Goal: Task Accomplishment & Management: Use online tool/utility

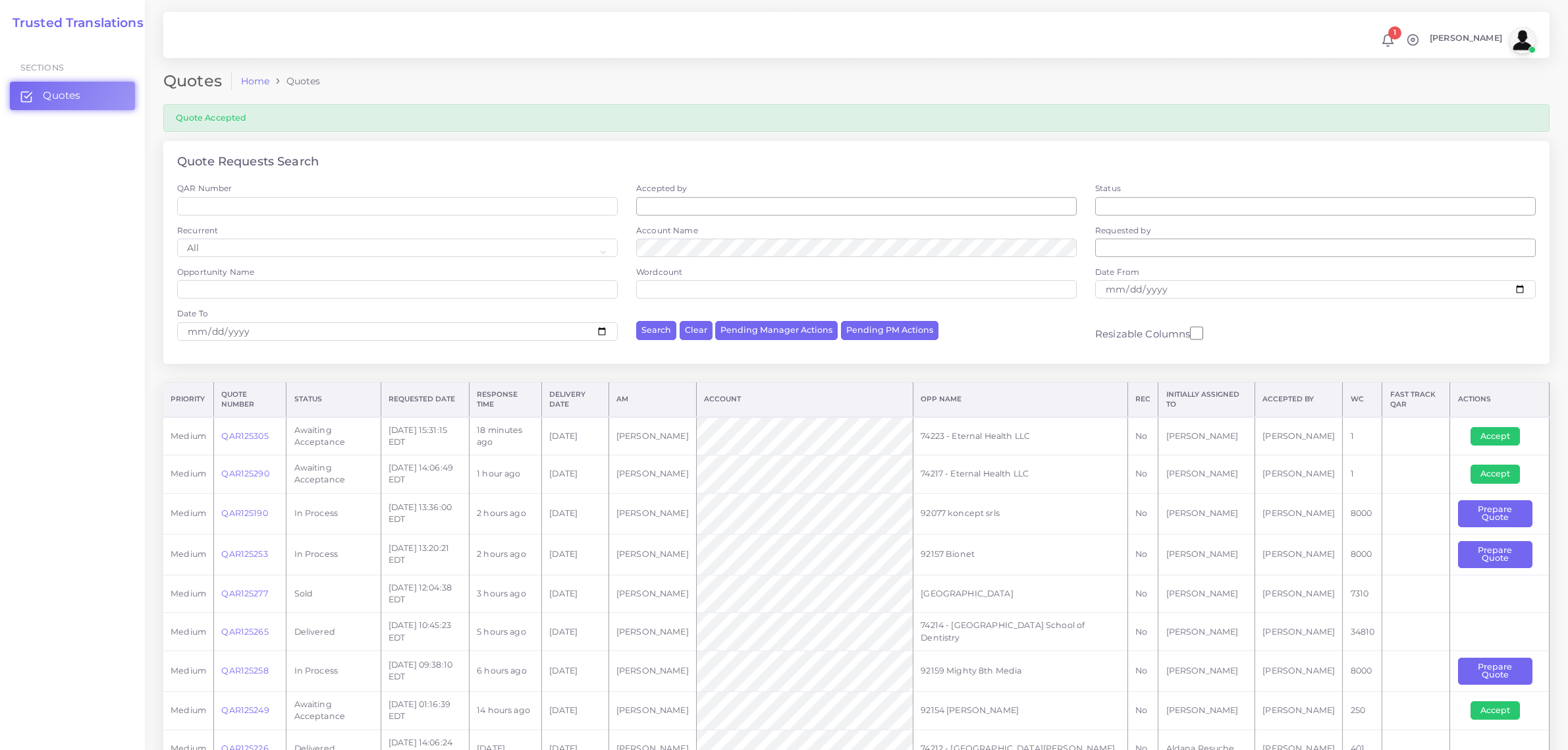
scroll to position [247, 0]
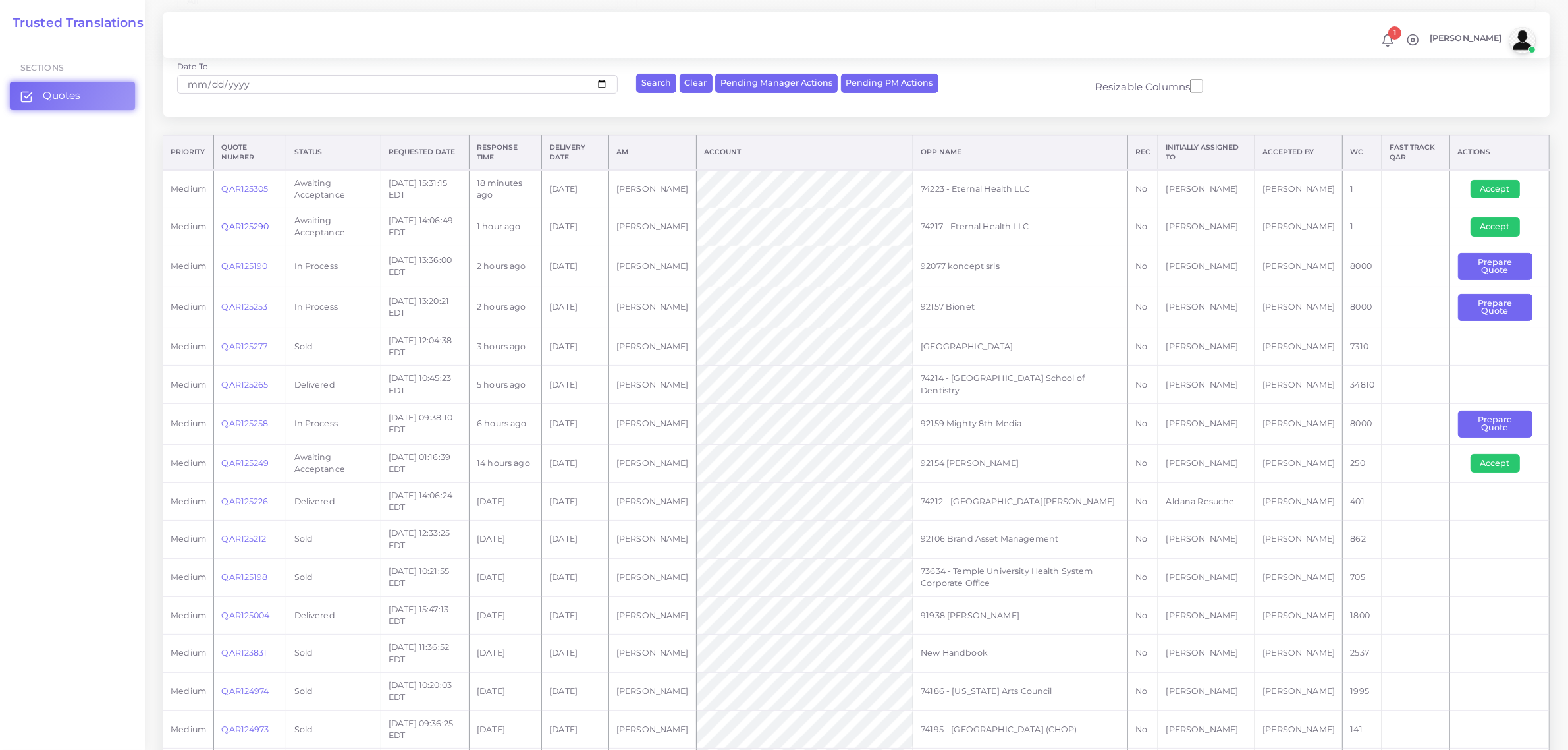
click at [248, 225] on link "QAR125290" at bounding box center [245, 226] width 47 height 10
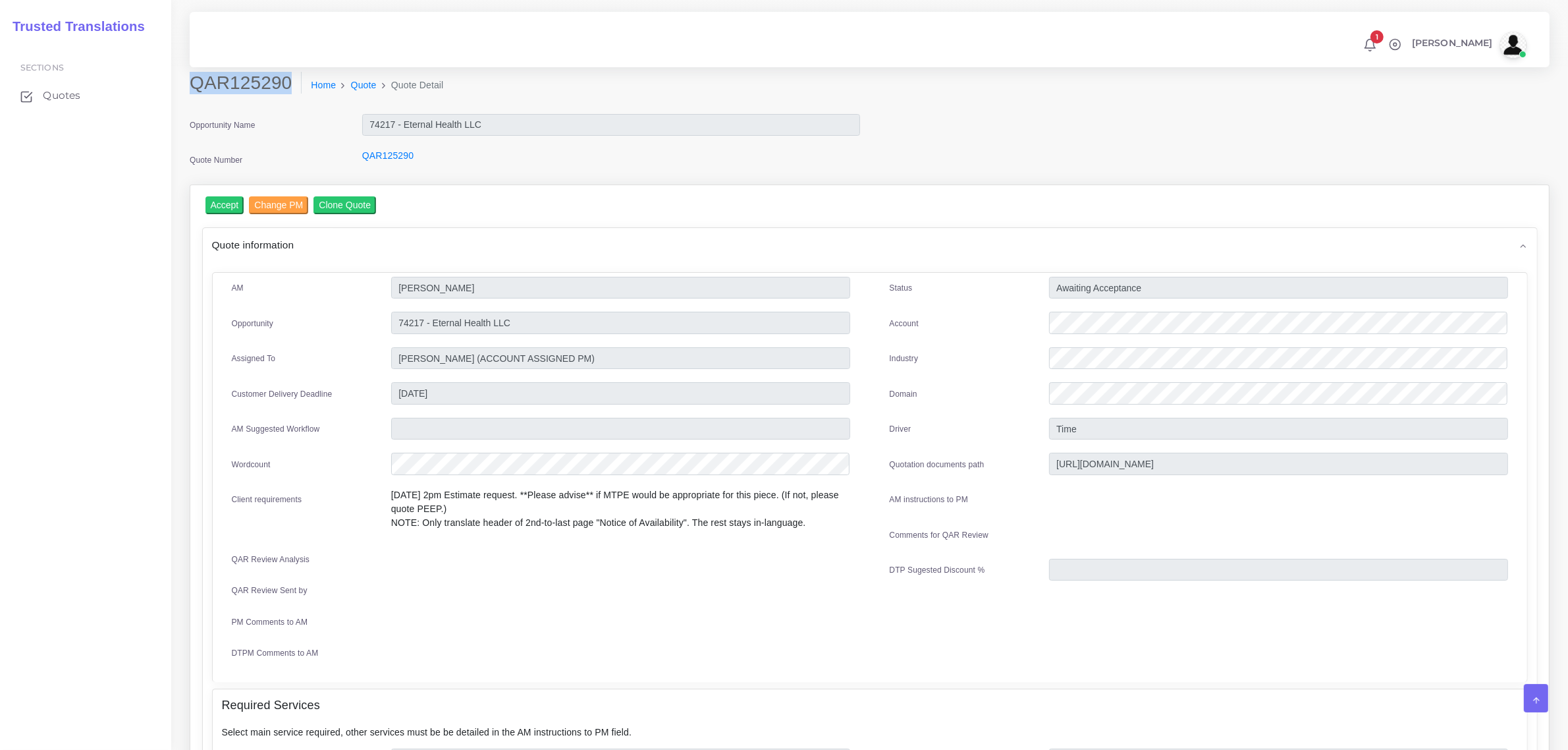
drag, startPoint x: 193, startPoint y: 83, endPoint x: 285, endPoint y: 81, distance: 92.0
click at [285, 81] on h2 "QAR125290" at bounding box center [245, 83] width 112 height 22
copy h2 "QAR125290"
click at [227, 202] on input "Accept" at bounding box center [225, 205] width 39 height 18
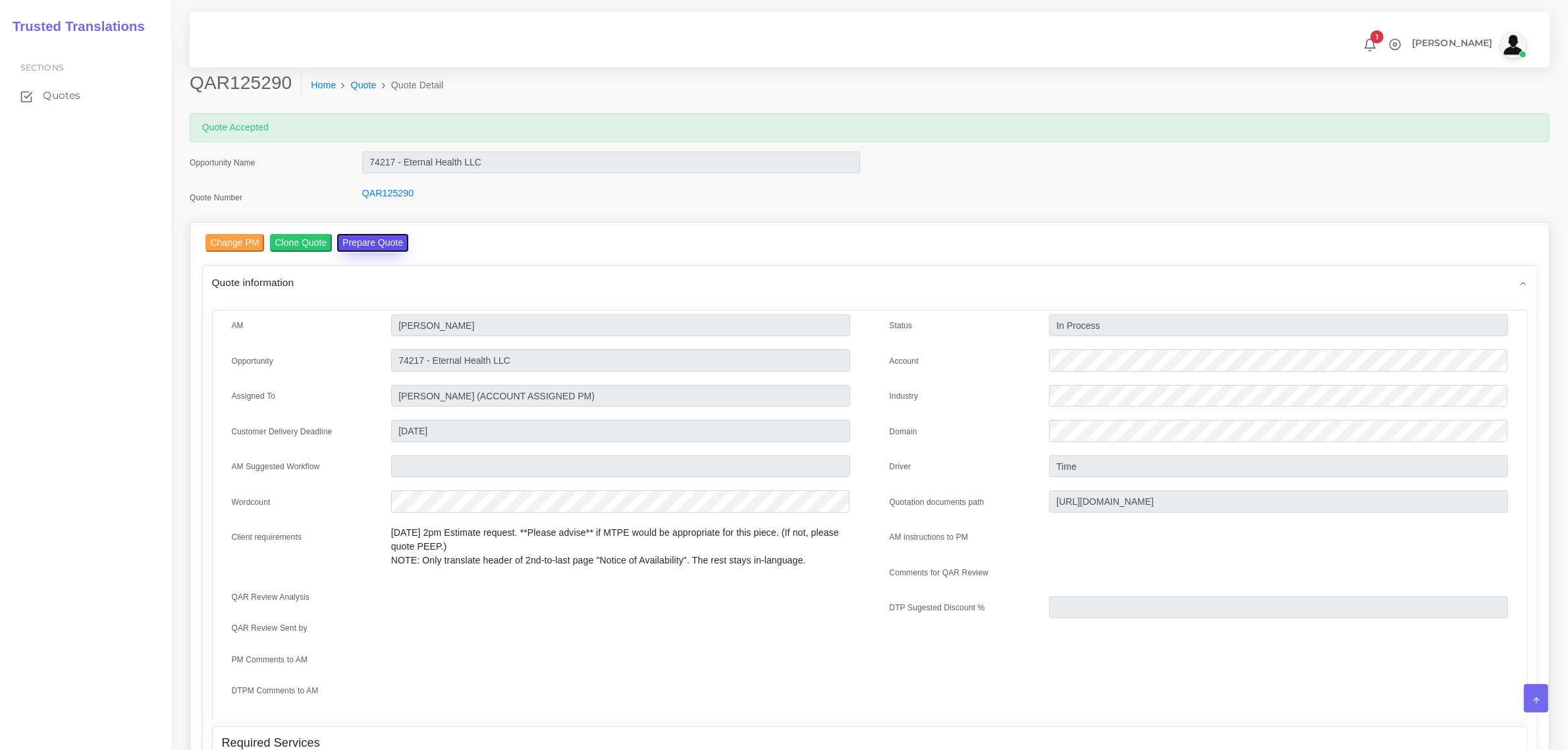
click at [389, 241] on button "Prepare Quote" at bounding box center [372, 242] width 71 height 18
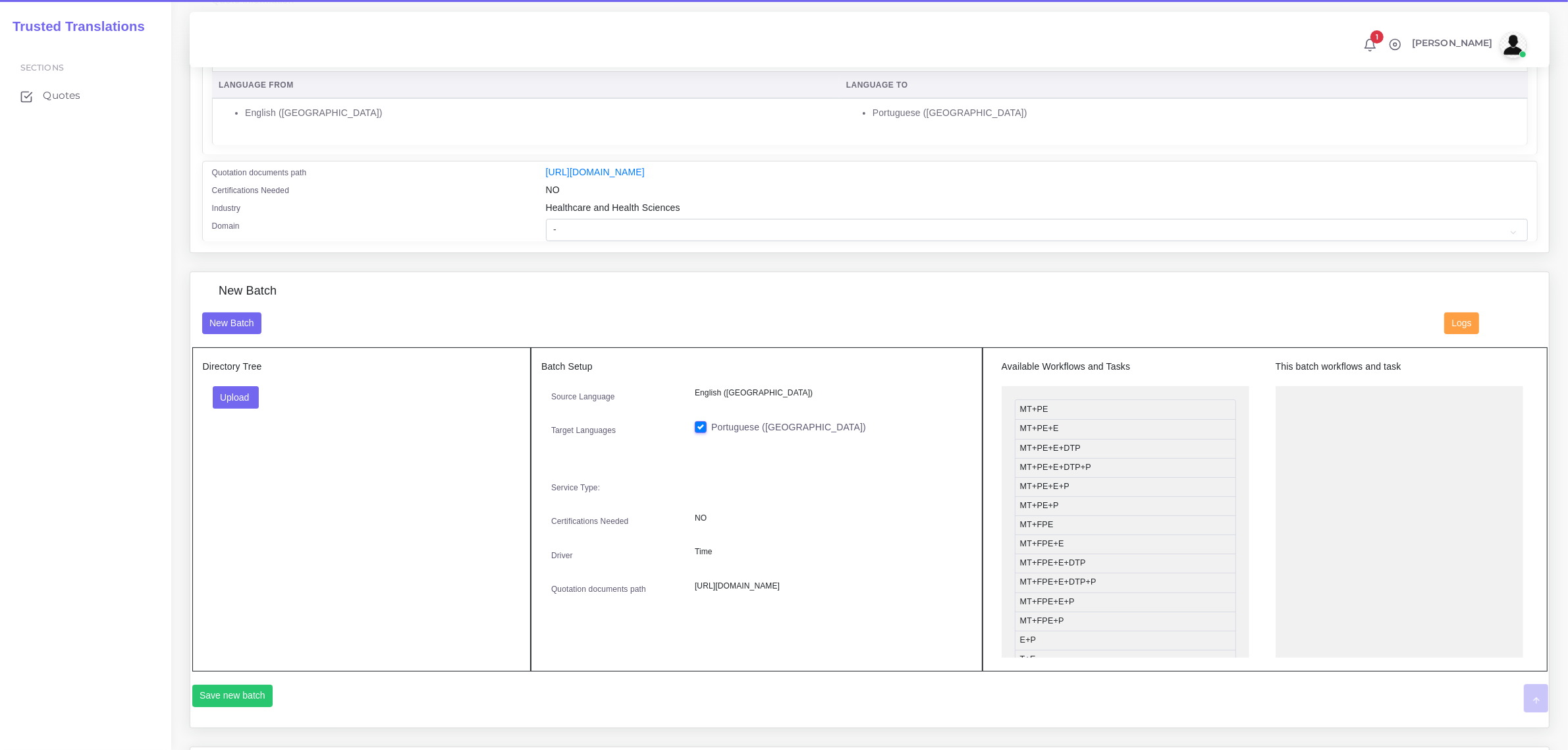
scroll to position [247, 0]
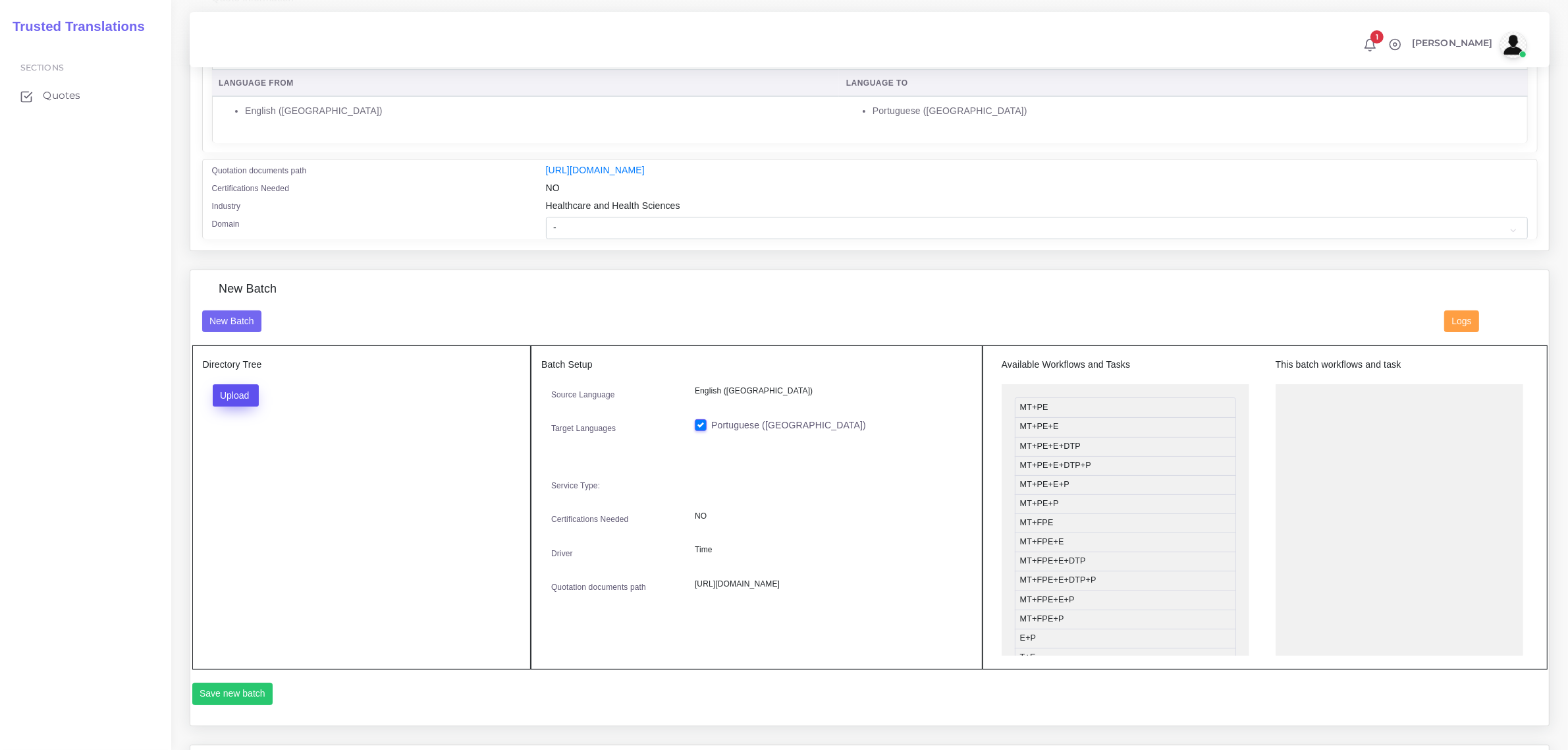
click at [241, 396] on button "Upload" at bounding box center [235, 395] width 47 height 22
click at [248, 437] on label "Files" at bounding box center [258, 445] width 91 height 17
drag, startPoint x: 1090, startPoint y: 482, endPoint x: 1355, endPoint y: 395, distance: 278.9
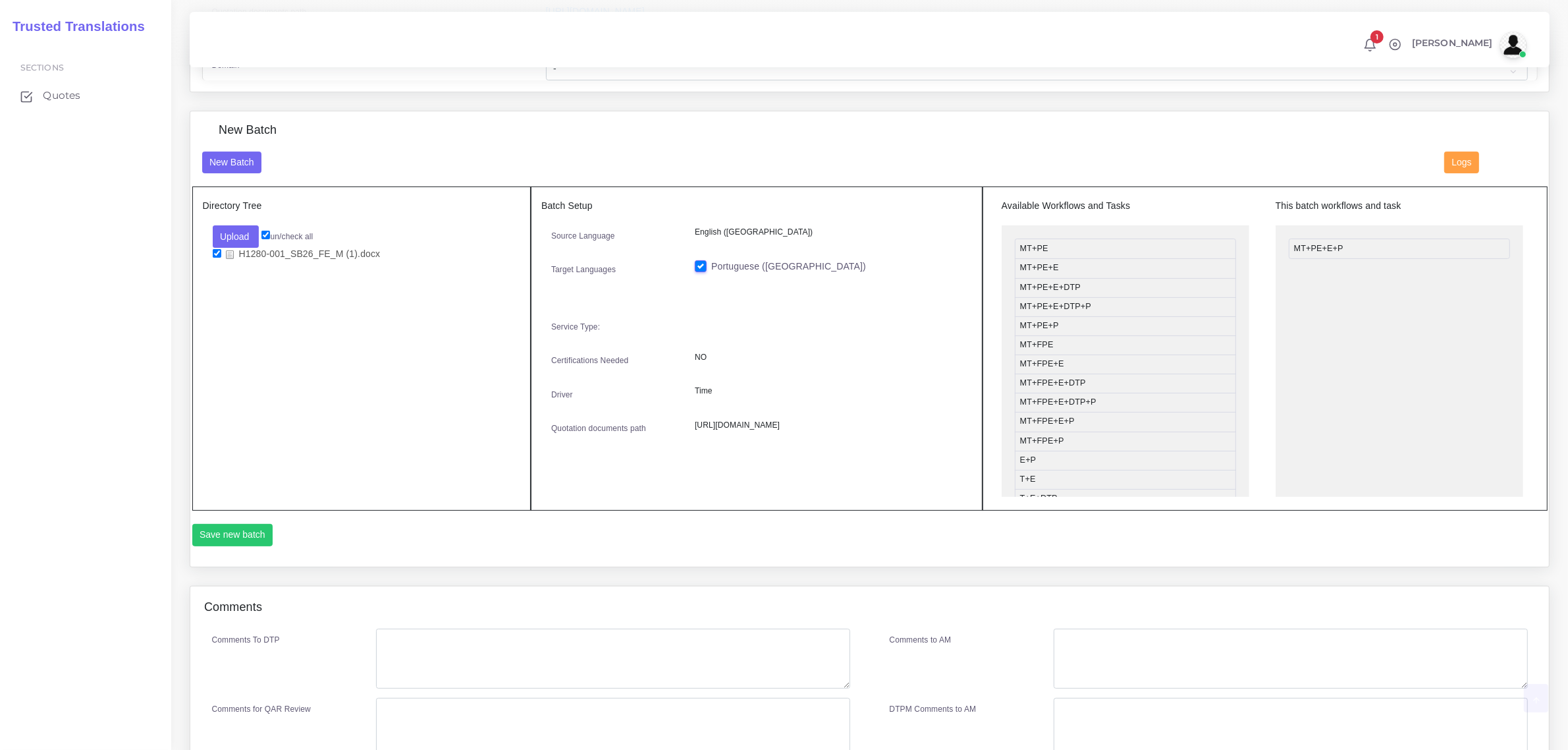
scroll to position [494, 0]
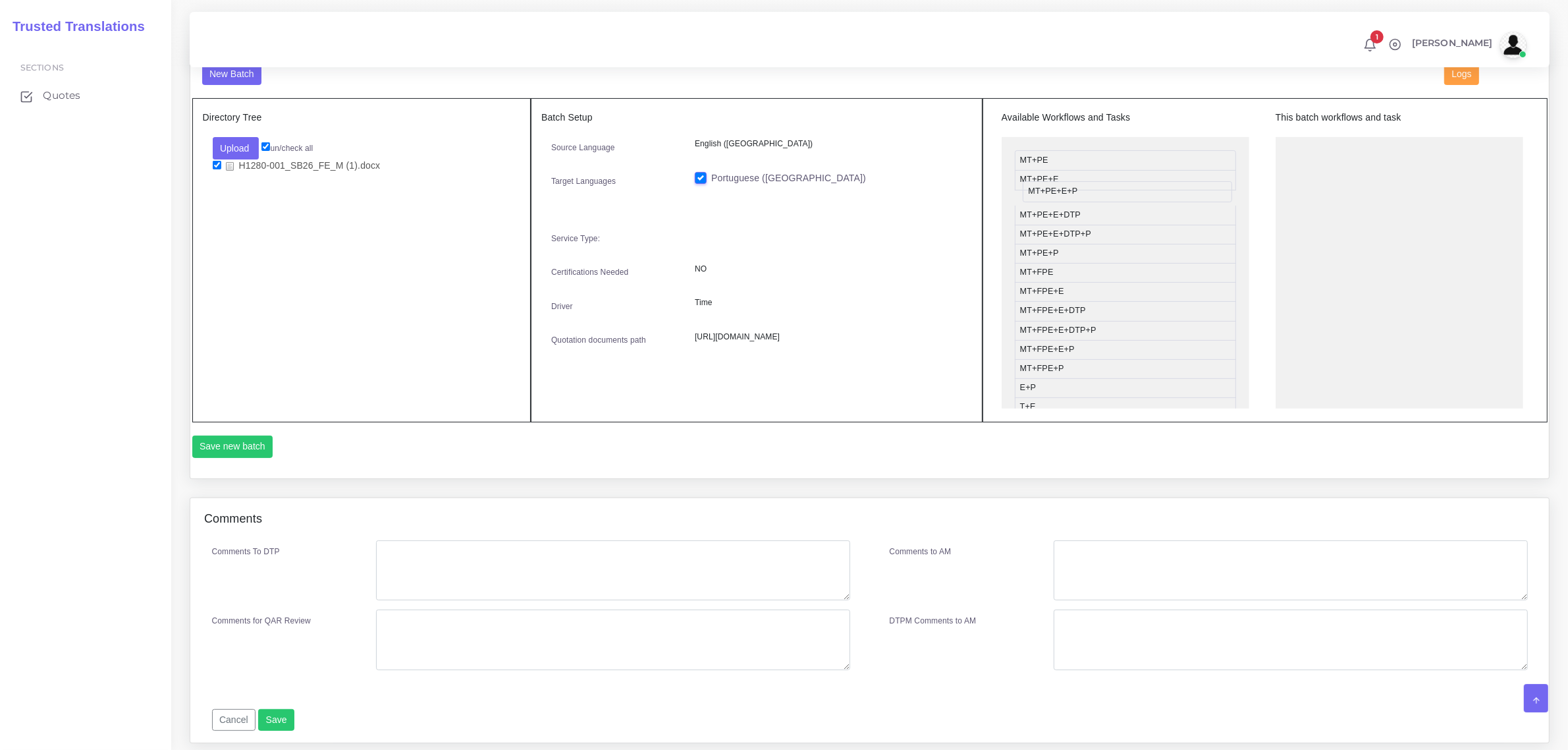
drag, startPoint x: 1353, startPoint y: 161, endPoint x: 1085, endPoint y: 194, distance: 270.0
drag, startPoint x: 1095, startPoint y: 159, endPoint x: 1361, endPoint y: 149, distance: 266.2
drag, startPoint x: 1076, startPoint y: 274, endPoint x: 1348, endPoint y: 188, distance: 285.3
click at [442, 561] on textarea "Comments To DTP" at bounding box center [613, 570] width 474 height 60
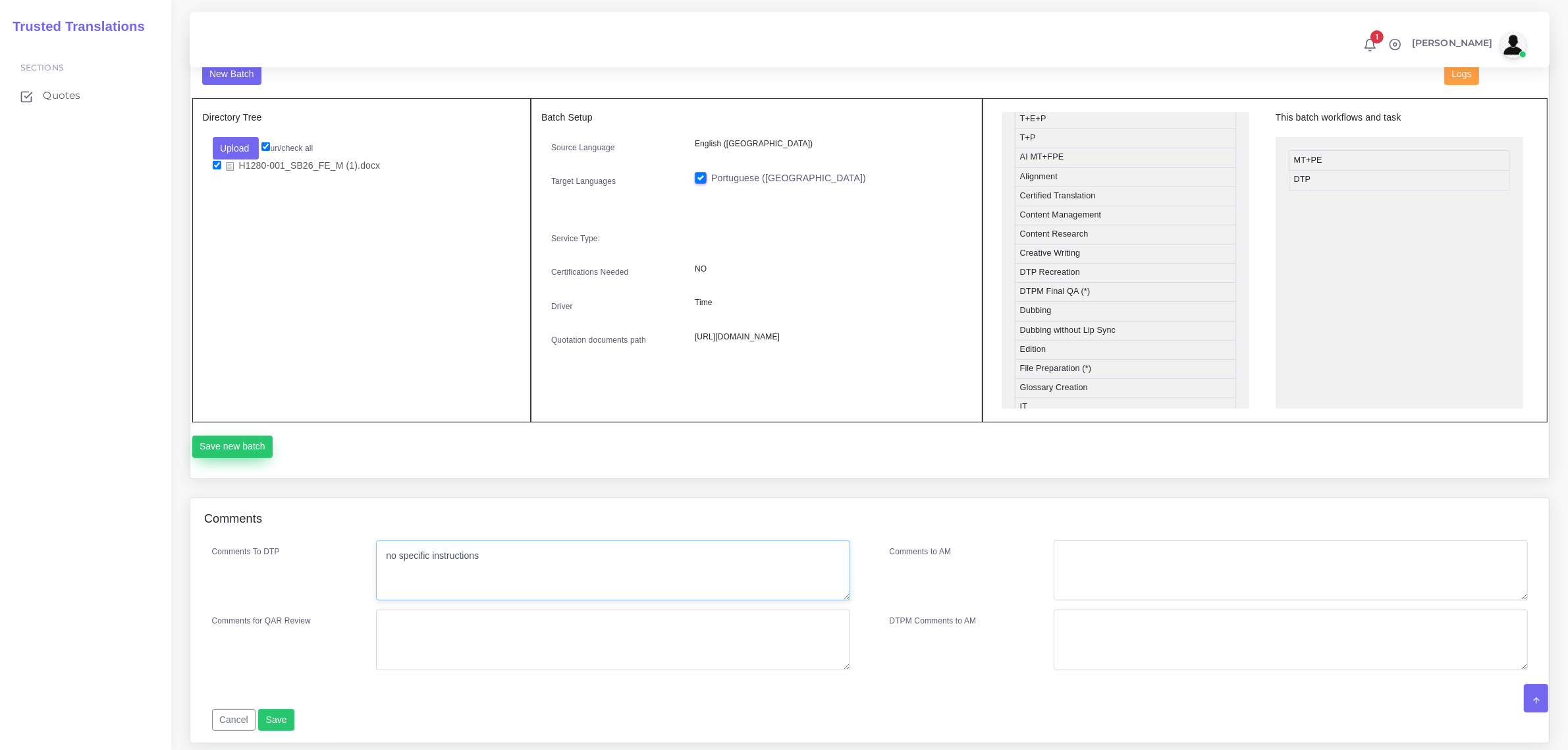
type textarea "no specific instructions"
click at [251, 445] on button "Save new batch" at bounding box center [233, 446] width 81 height 22
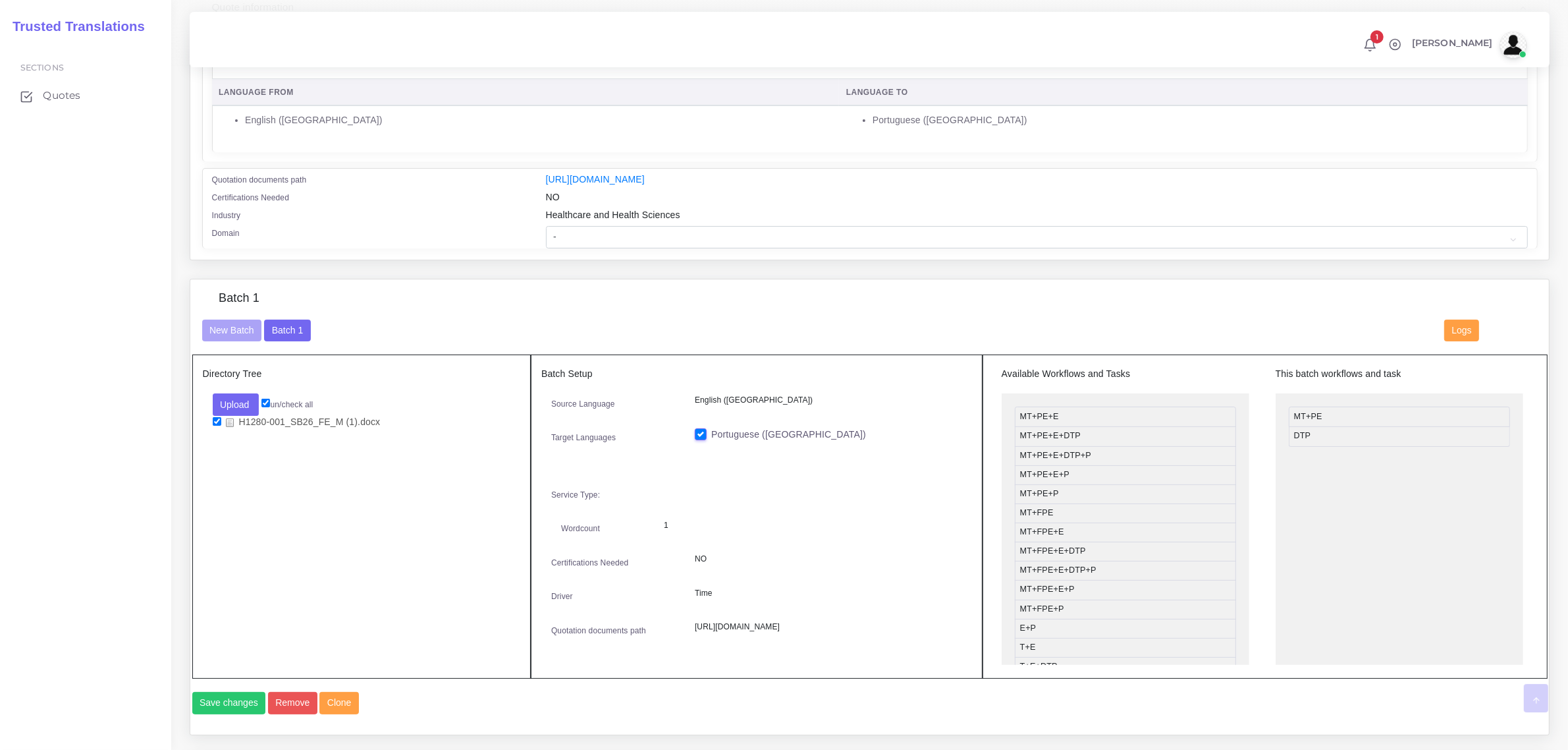
scroll to position [576, 0]
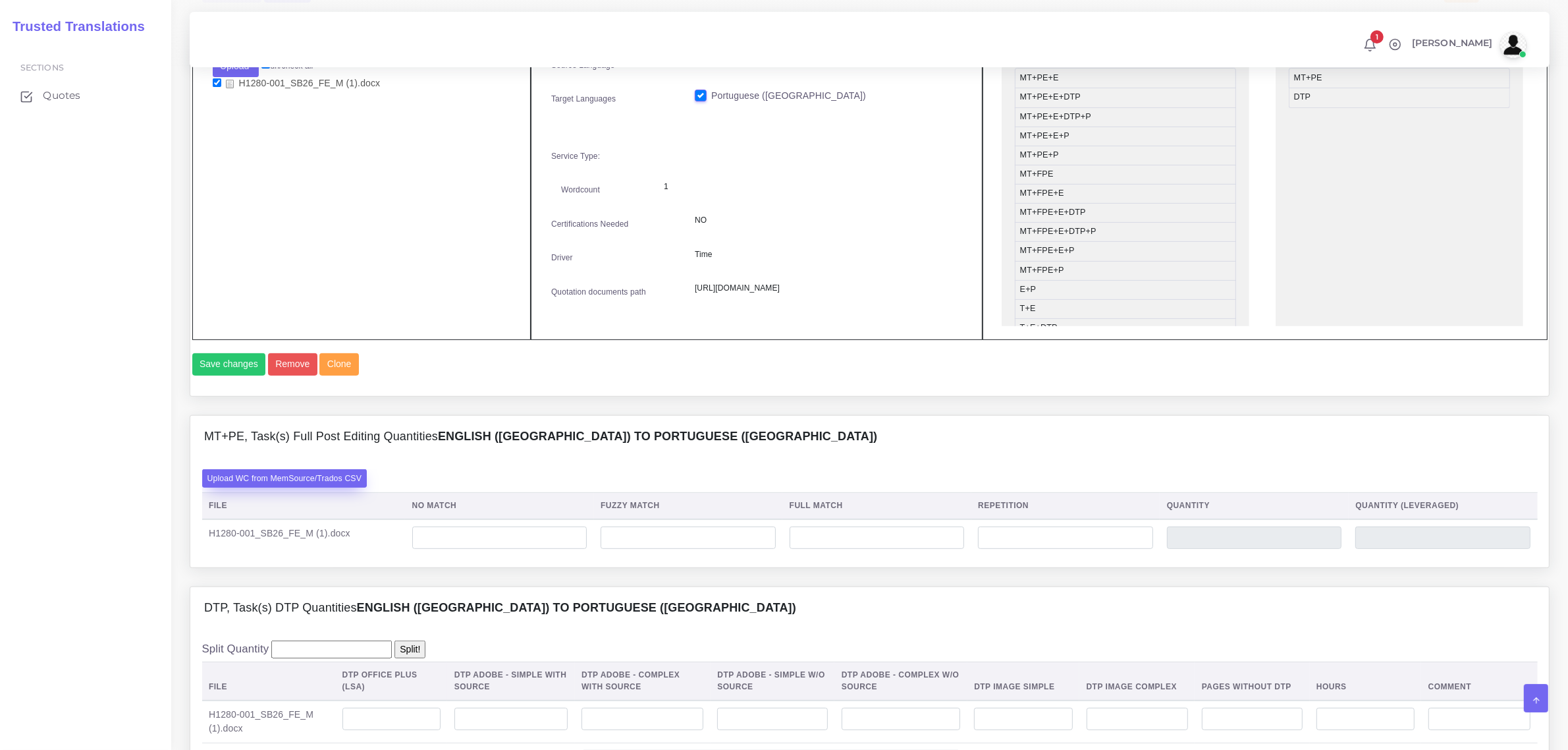
click at [355, 487] on label "Upload WC from MemSource/Trados CSV" at bounding box center [285, 478] width 165 height 18
click at [0, 0] on input "Upload WC from MemSource/Trados CSV" at bounding box center [0, 0] width 0 height 0
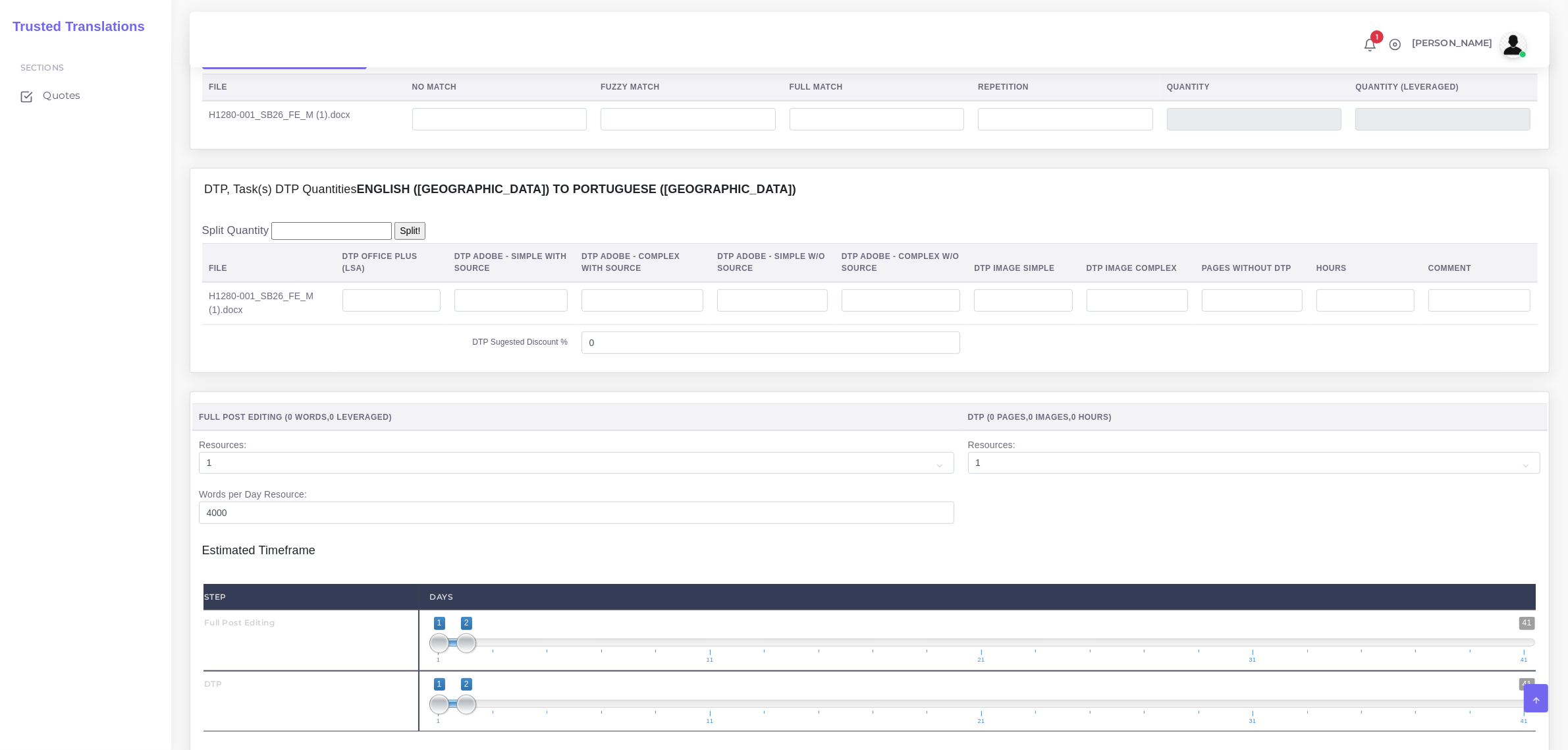
scroll to position [1071, 0]
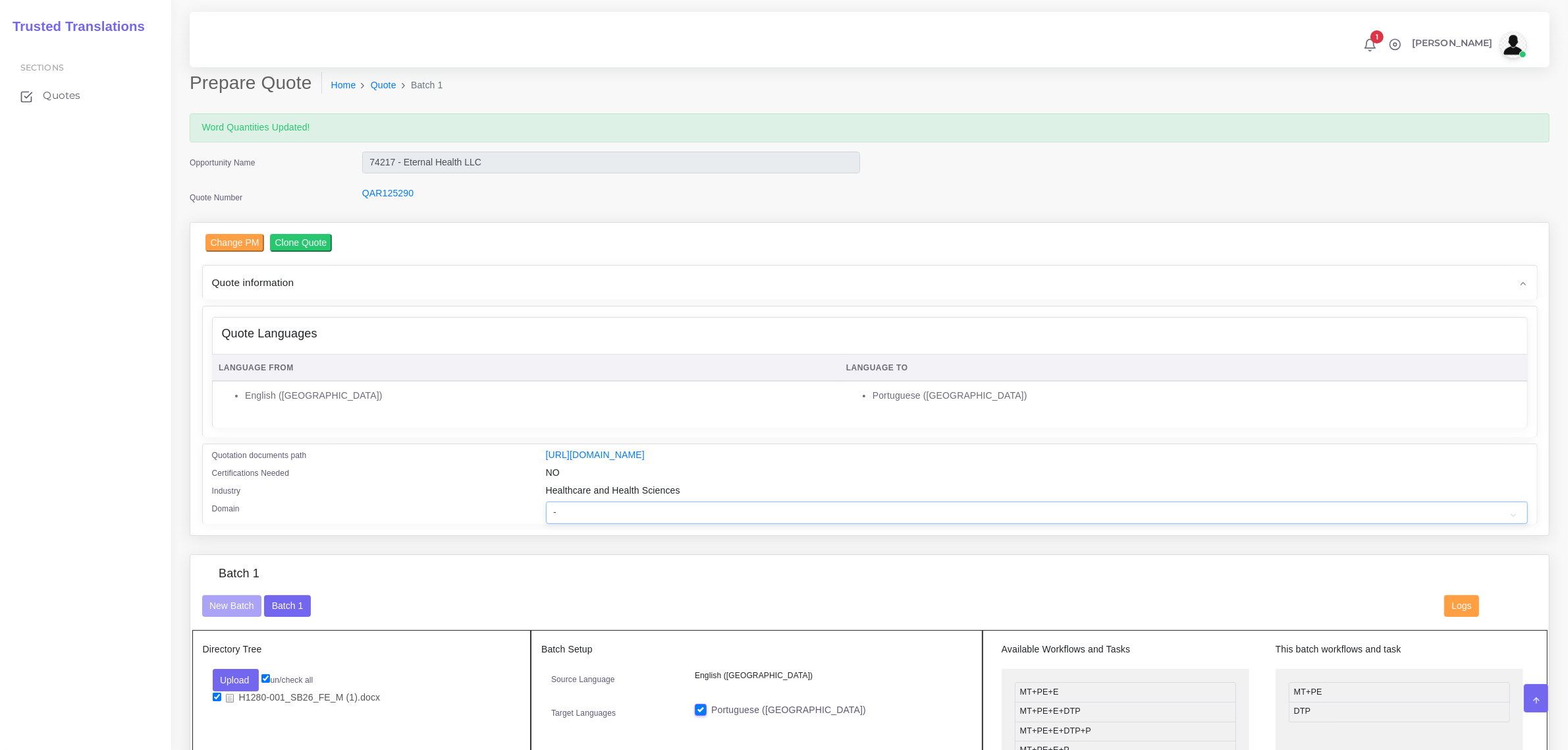
click at [567, 505] on select "- Advertising and Media Agriculture, Forestry and Fishing Architecture, Buildin…" at bounding box center [1037, 512] width 982 height 22
select select "Healthcare and Health Sciences"
click at [546, 502] on select "- Advertising and Media Agriculture, Forestry and Fishing Architecture, Buildin…" at bounding box center [1037, 512] width 982 height 22
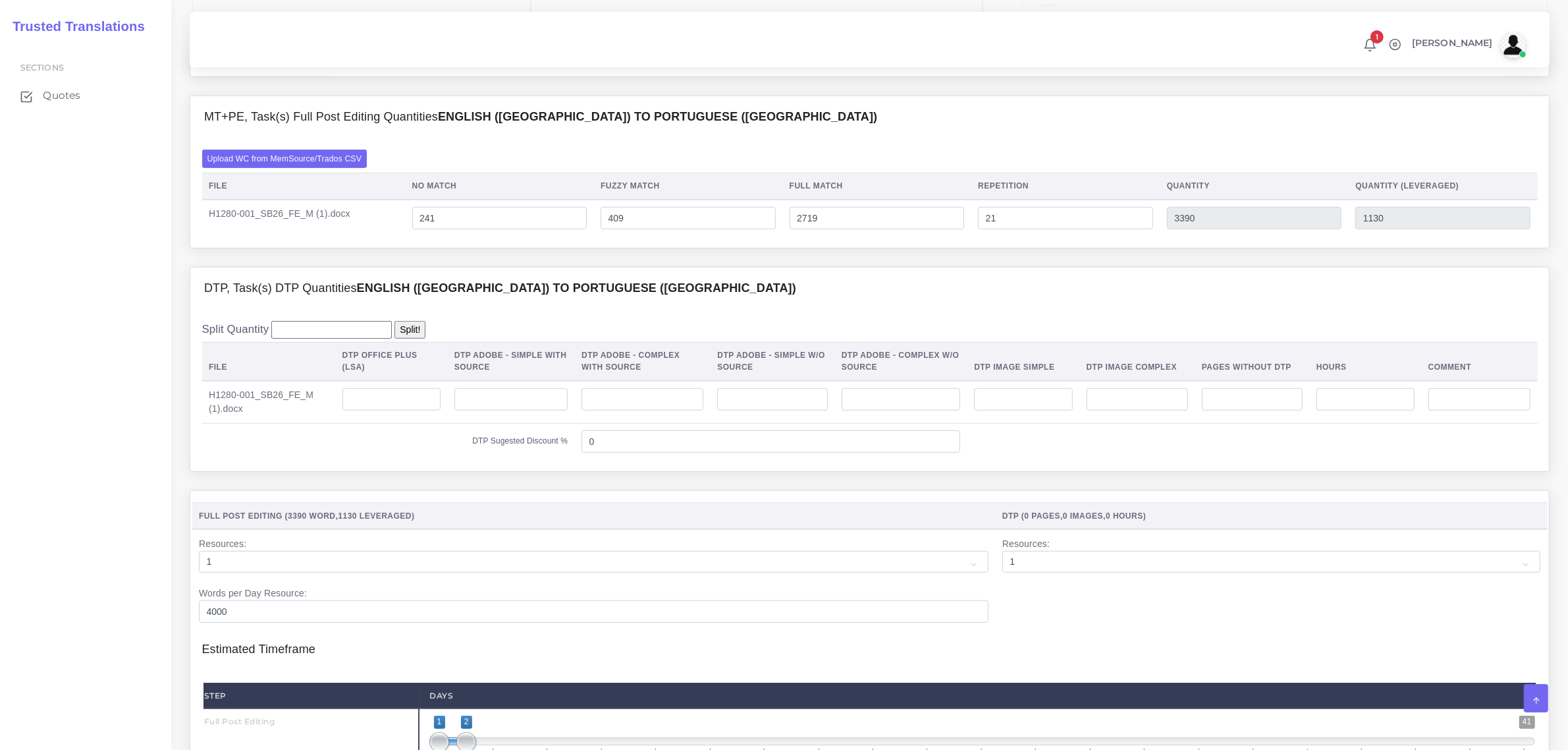
scroll to position [906, 0]
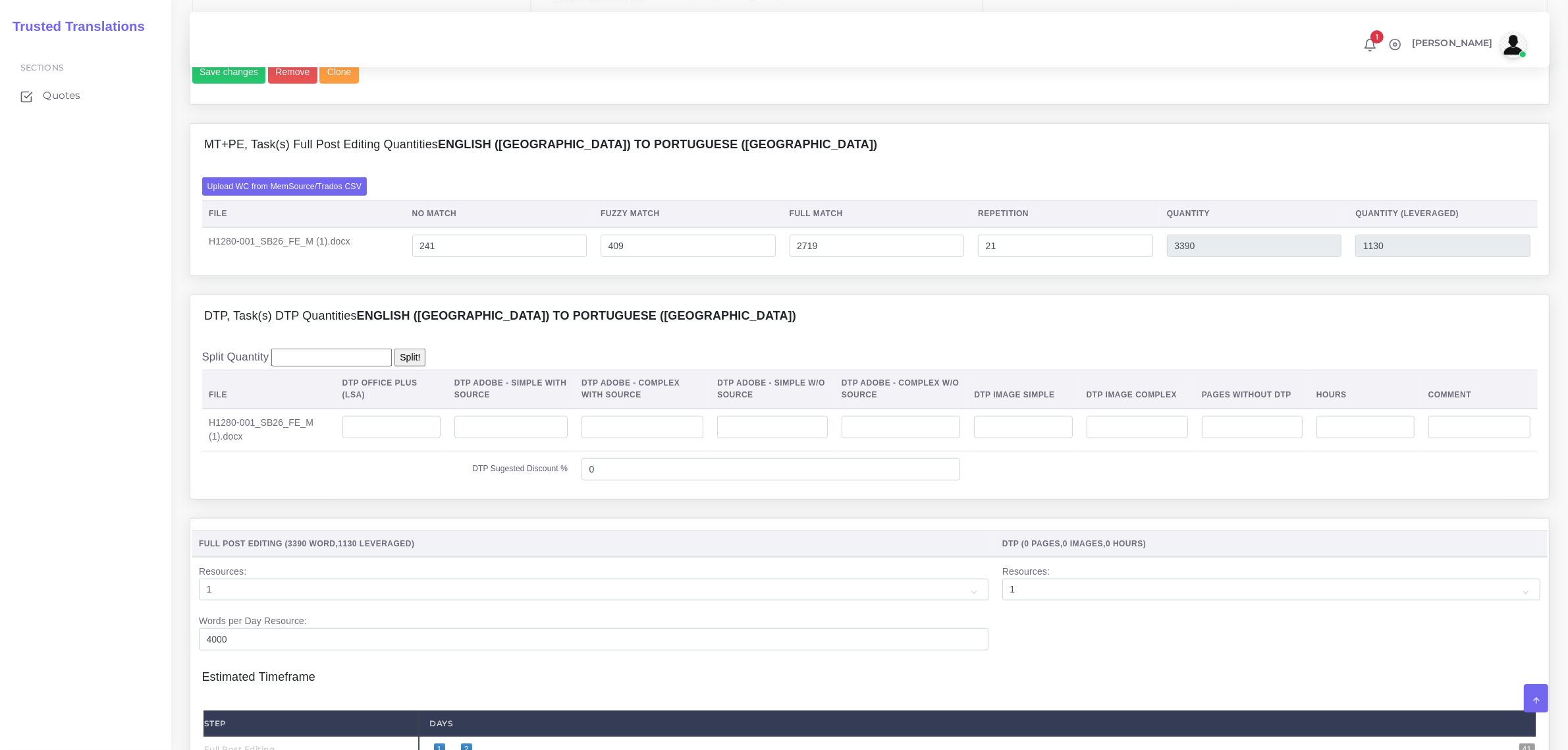
click at [386, 437] on td at bounding box center [391, 430] width 112 height 43
click at [387, 438] on input "number" at bounding box center [391, 427] width 98 height 22
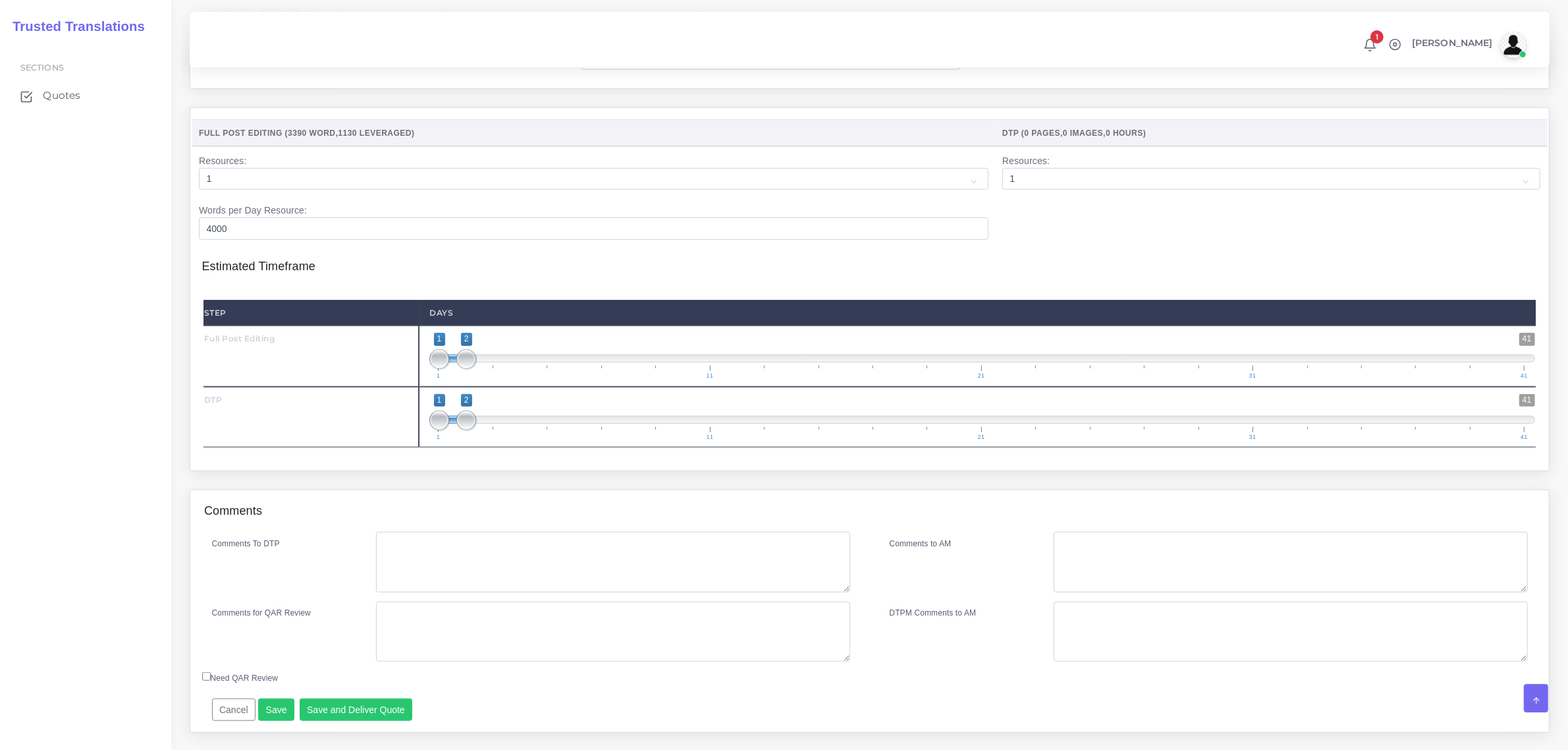
scroll to position [1318, 0]
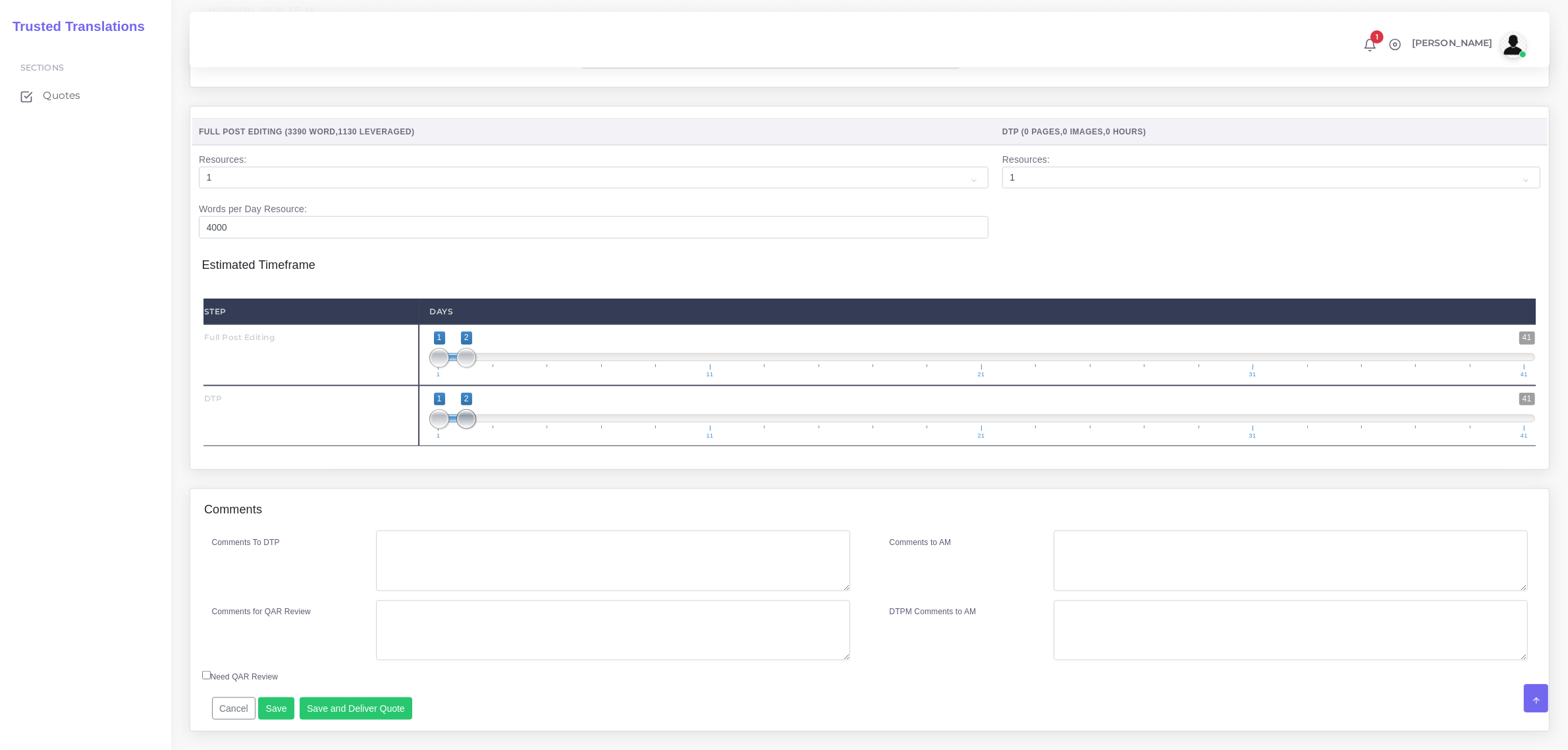
type input "18"
drag, startPoint x: 466, startPoint y: 446, endPoint x: 492, endPoint y: 450, distance: 26.3
click at [492, 429] on span at bounding box center [494, 419] width 20 height 20
type input "3;3"
drag, startPoint x: 436, startPoint y: 451, endPoint x: 547, endPoint y: 448, distance: 111.0
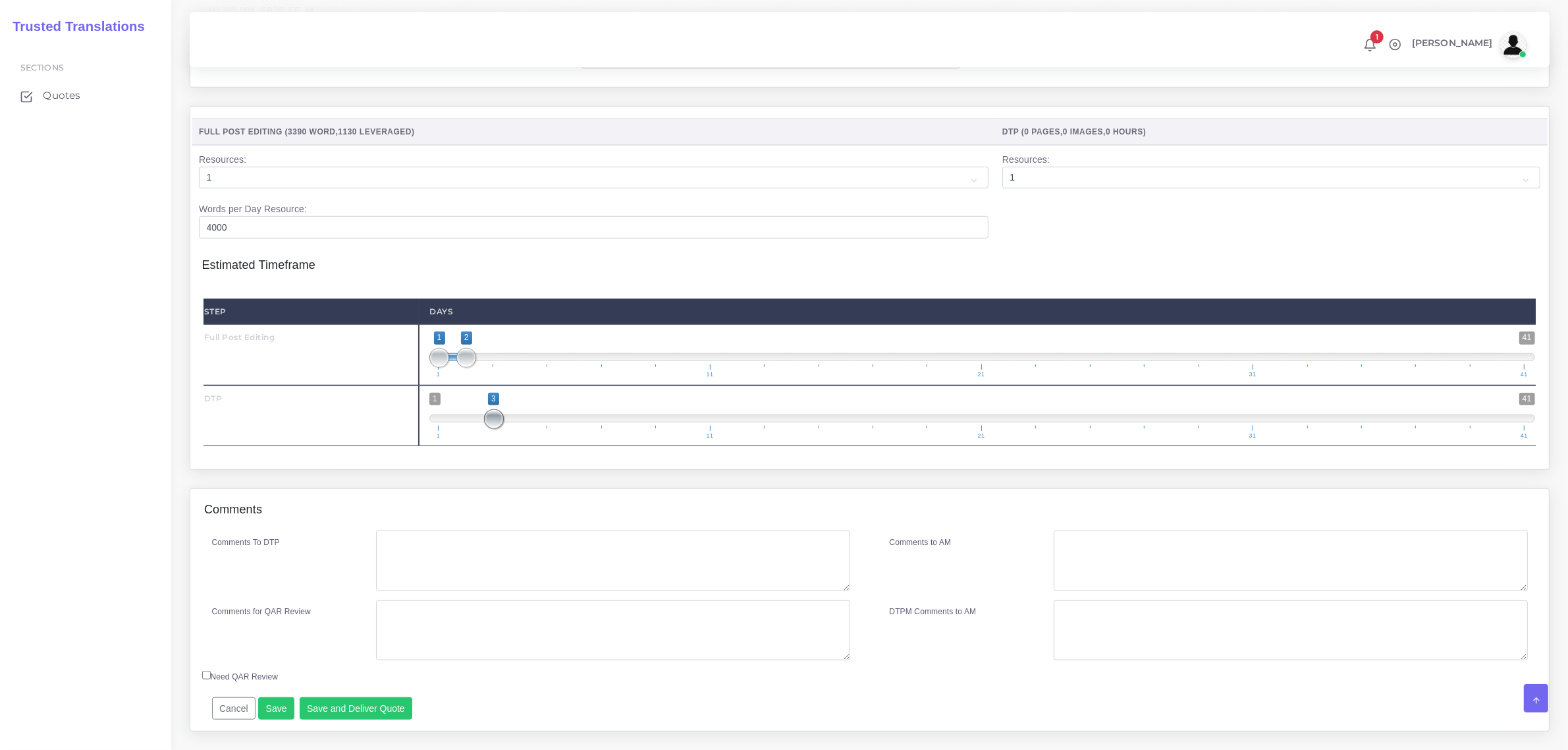
click at [489, 429] on span at bounding box center [494, 419] width 20 height 20
click at [465, 576] on textarea "Comments To DTP" at bounding box center [613, 560] width 474 height 60
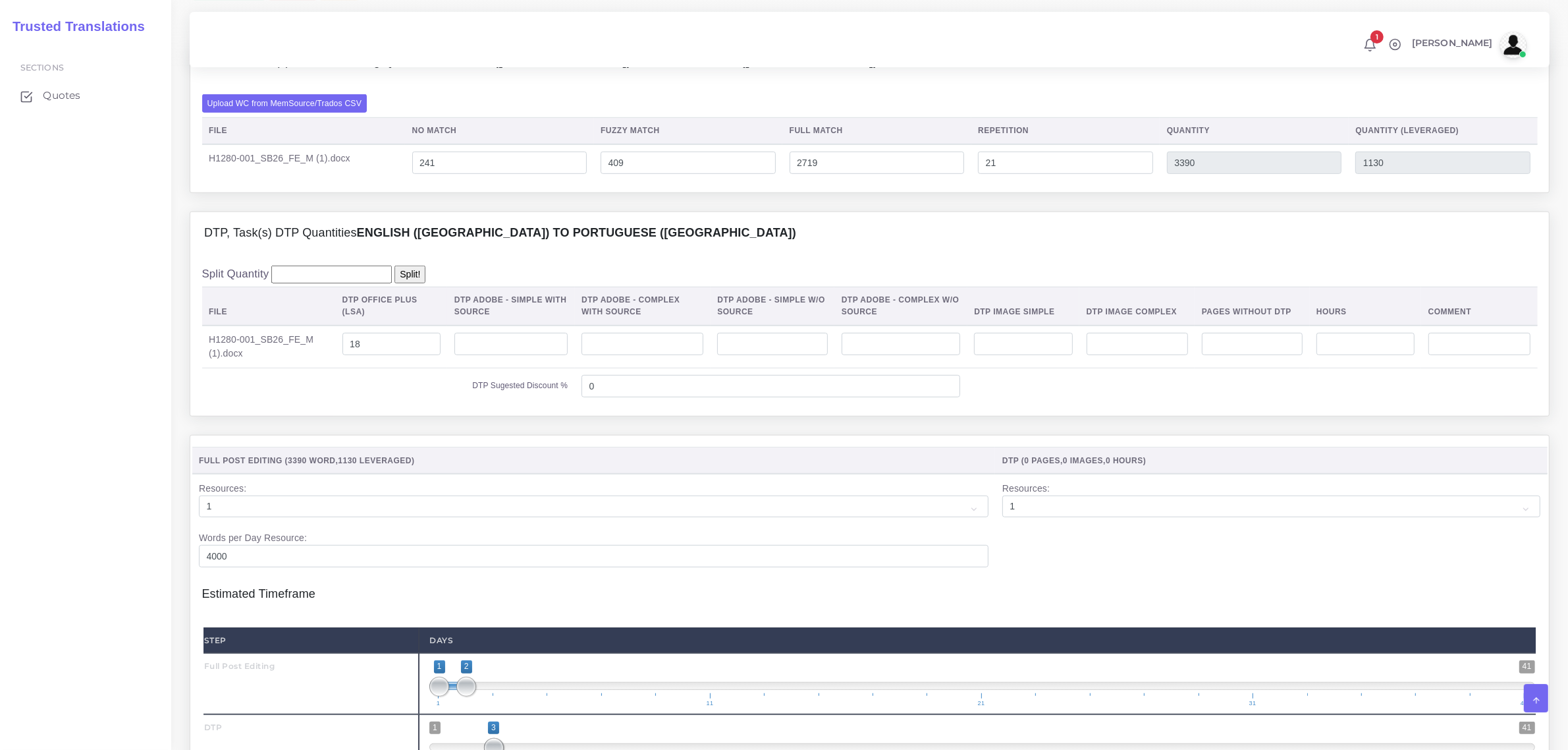
scroll to position [1378, 0]
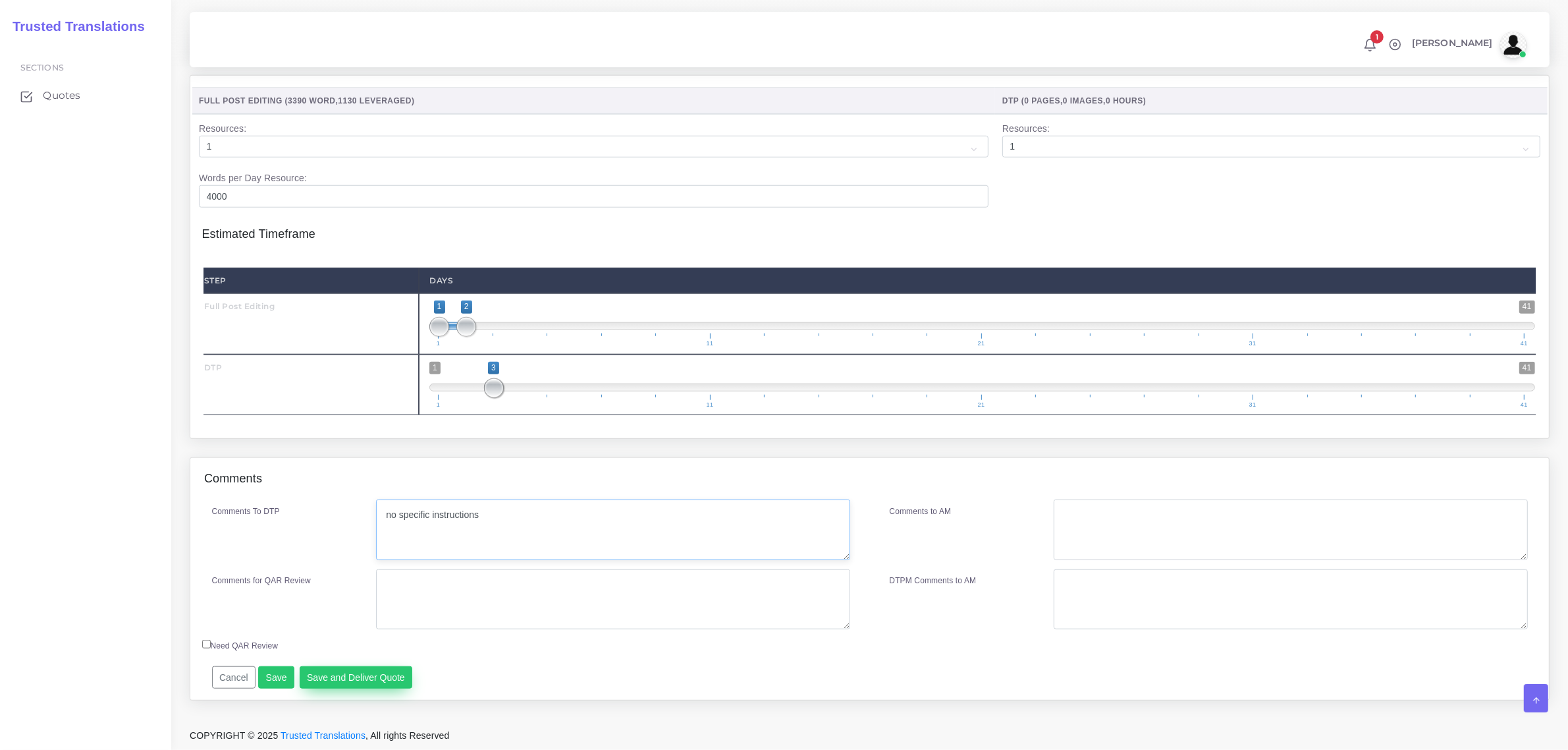
type textarea "no specific instructions"
click at [381, 674] on button "Save and Deliver Quote" at bounding box center [356, 677] width 113 height 22
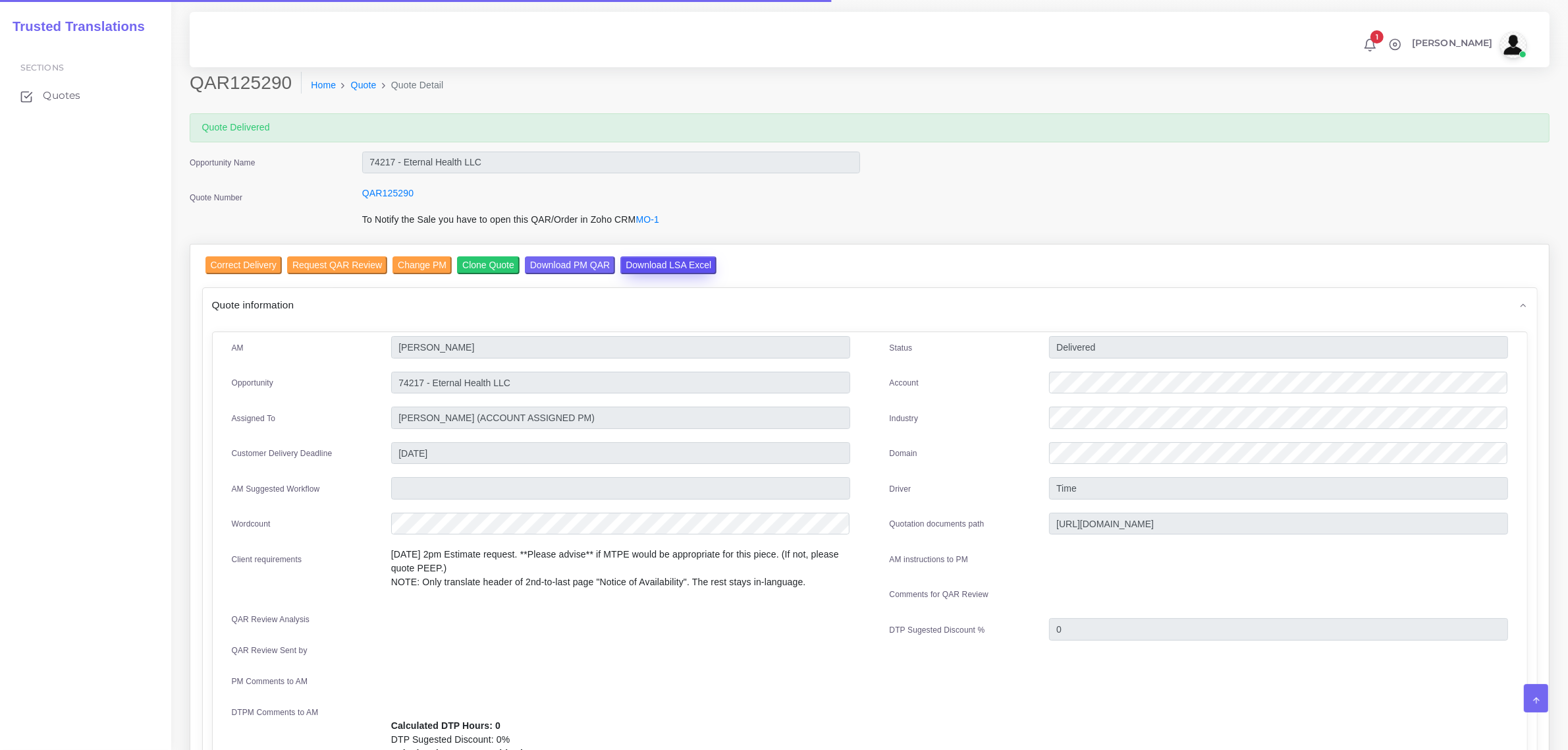
click at [662, 259] on input "Download LSA Excel" at bounding box center [669, 265] width 96 height 18
